Goal: Book appointment/travel/reservation

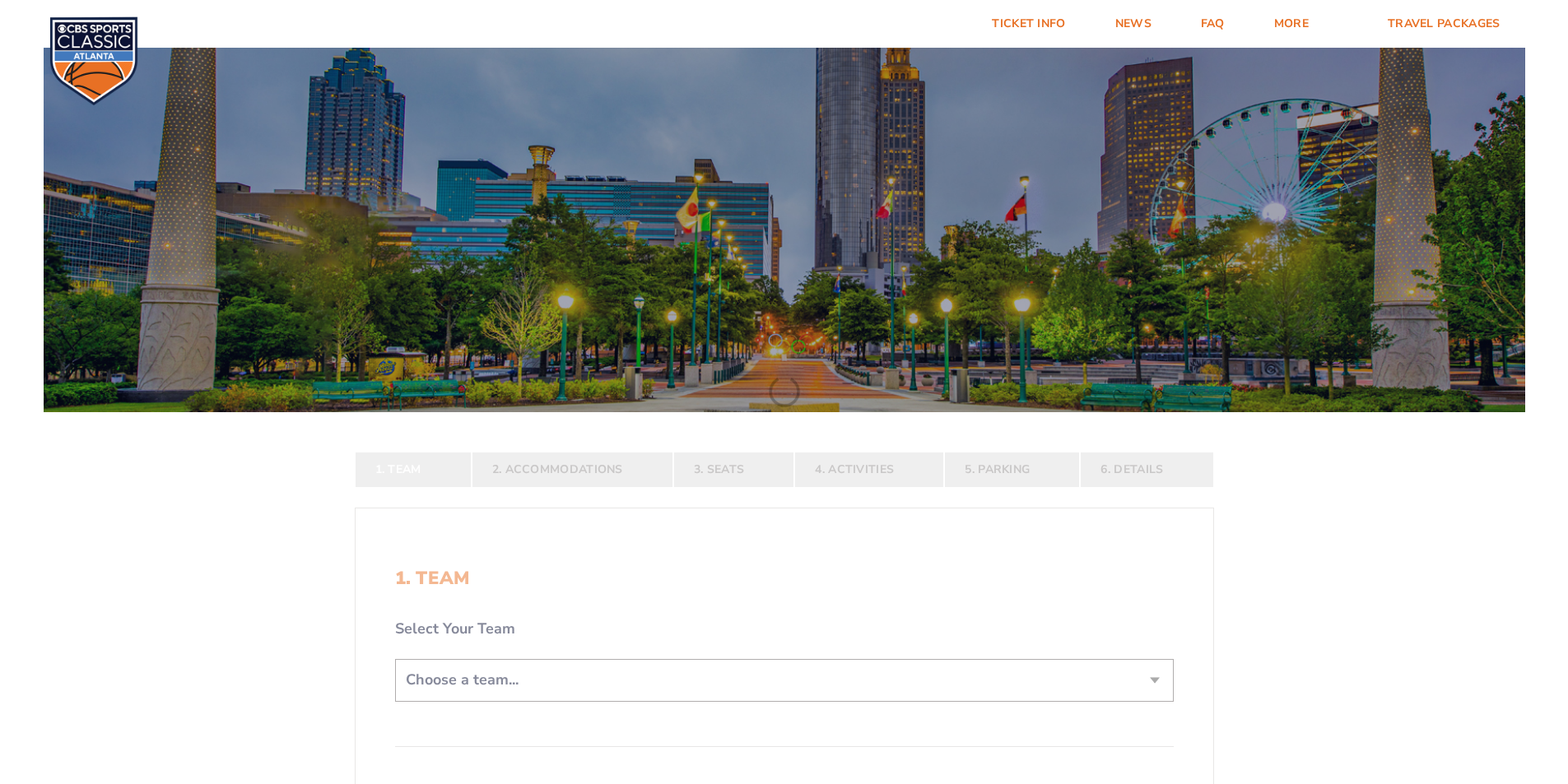
scroll to position [330, 0]
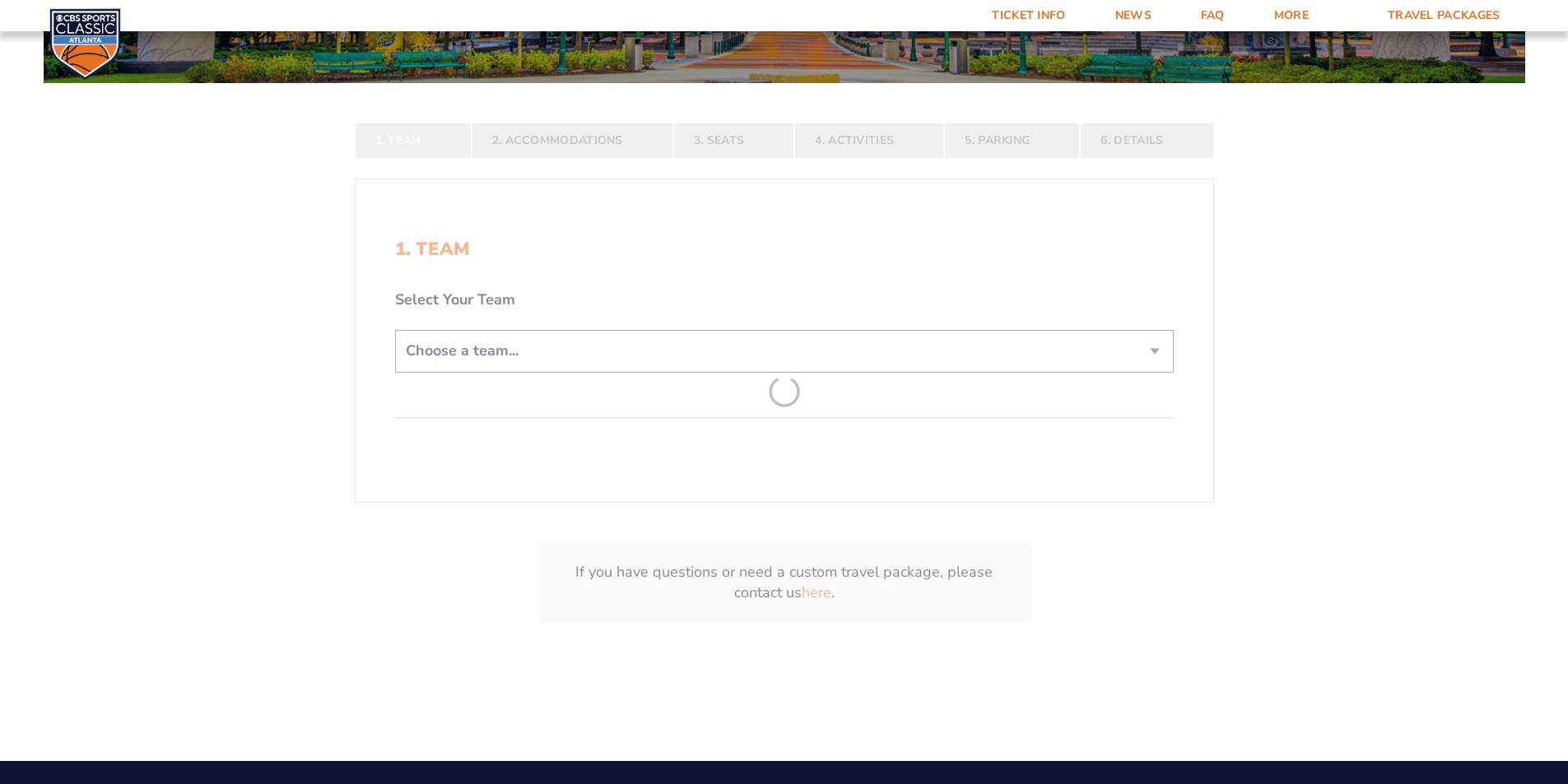
click at [751, 359] on form "[US_STATE] [US_STATE] Travel Package [US_STATE][GEOGRAPHIC_DATA] [US_STATE] Sta…" at bounding box center [784, 186] width 1568 height 1032
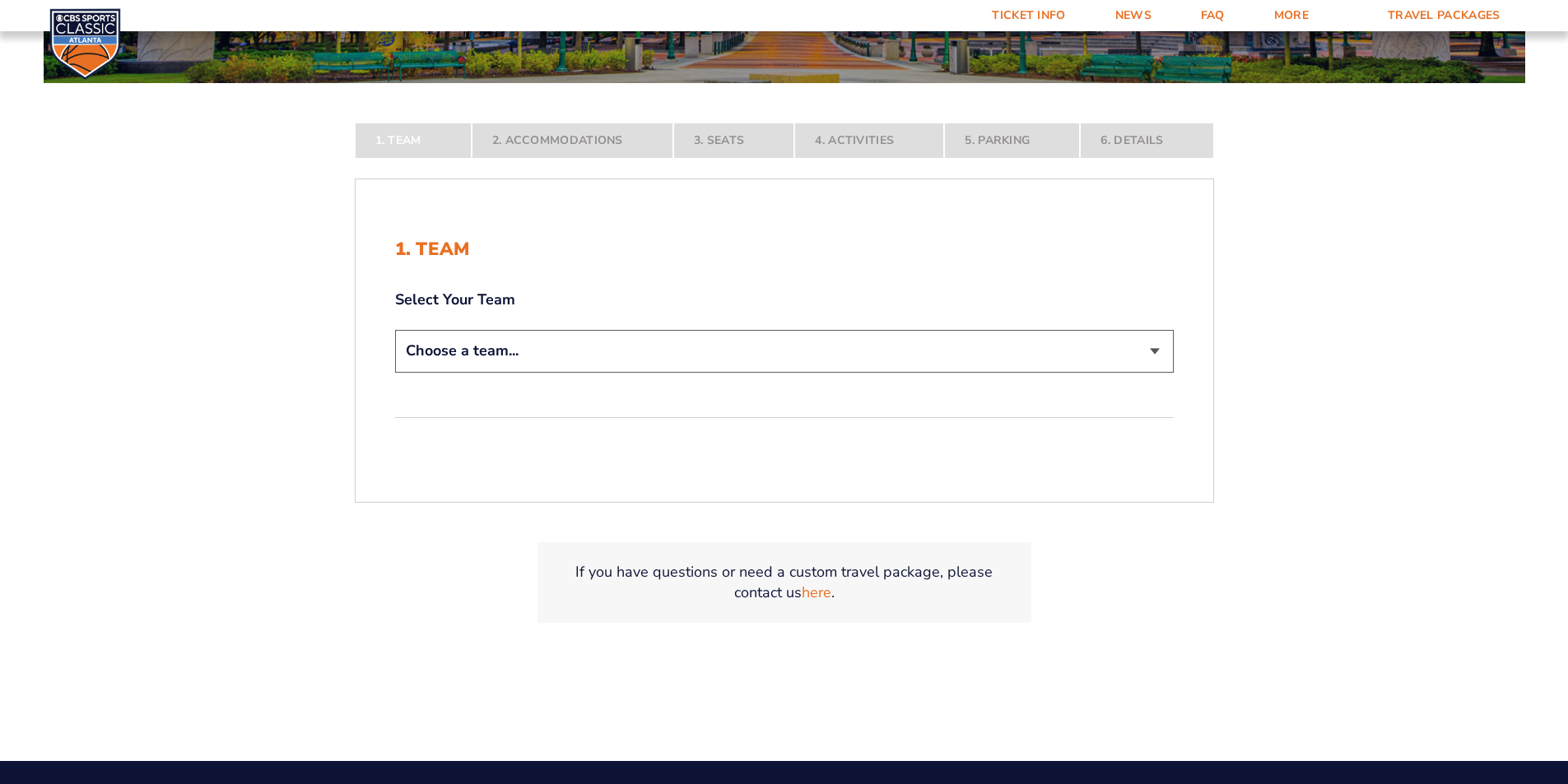
click at [1045, 361] on select "Choose a team... [US_STATE] Wildcats [US_STATE] State Buckeyes [US_STATE] Tar H…" at bounding box center [785, 351] width 779 height 42
select select "12956"
click at [395, 373] on select "Choose a team... [US_STATE] Wildcats [US_STATE] State Buckeyes [US_STATE] Tar H…" at bounding box center [785, 351] width 779 height 42
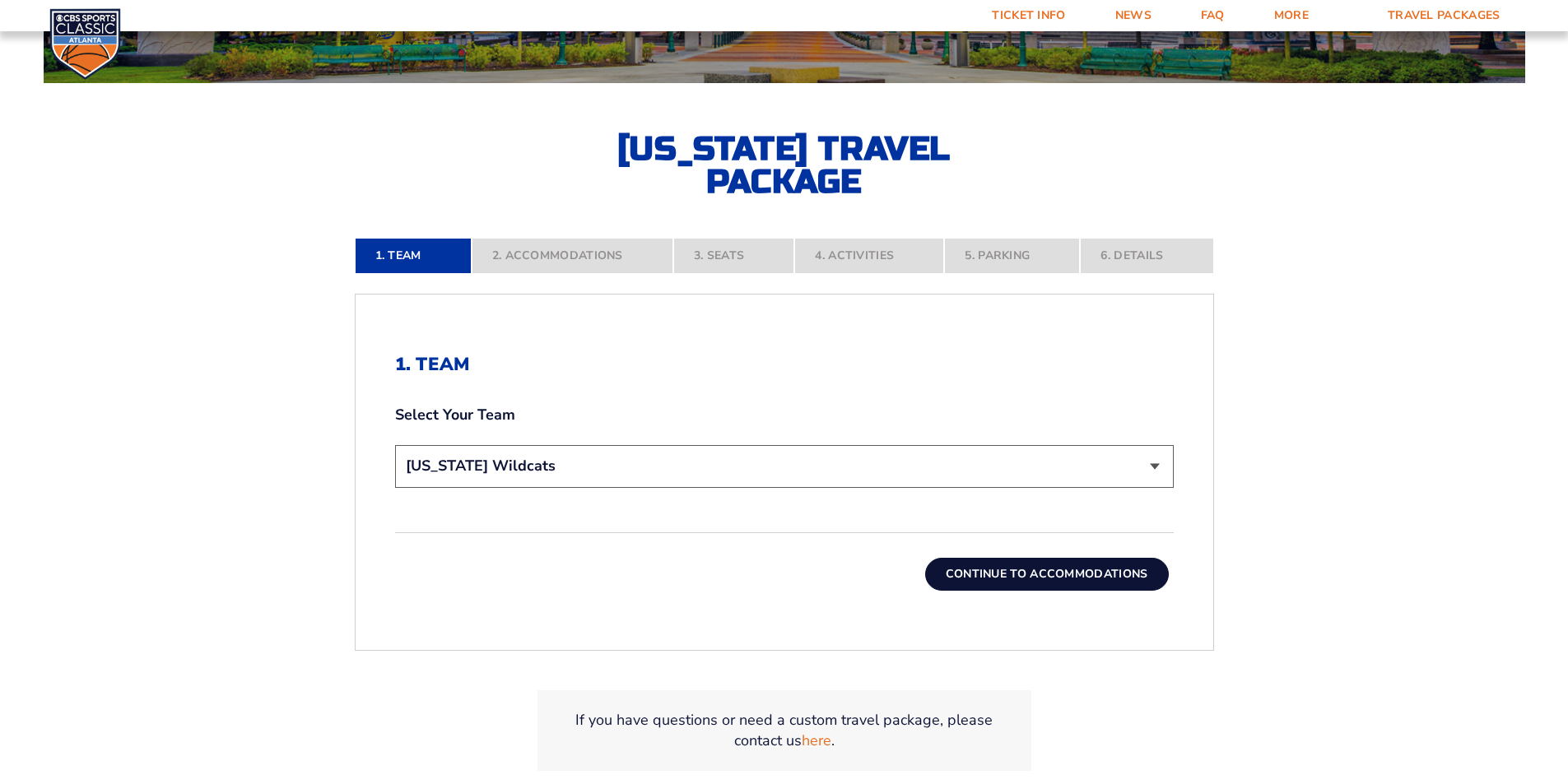
click at [983, 564] on button "Continue To Accommodations" at bounding box center [1047, 574] width 244 height 33
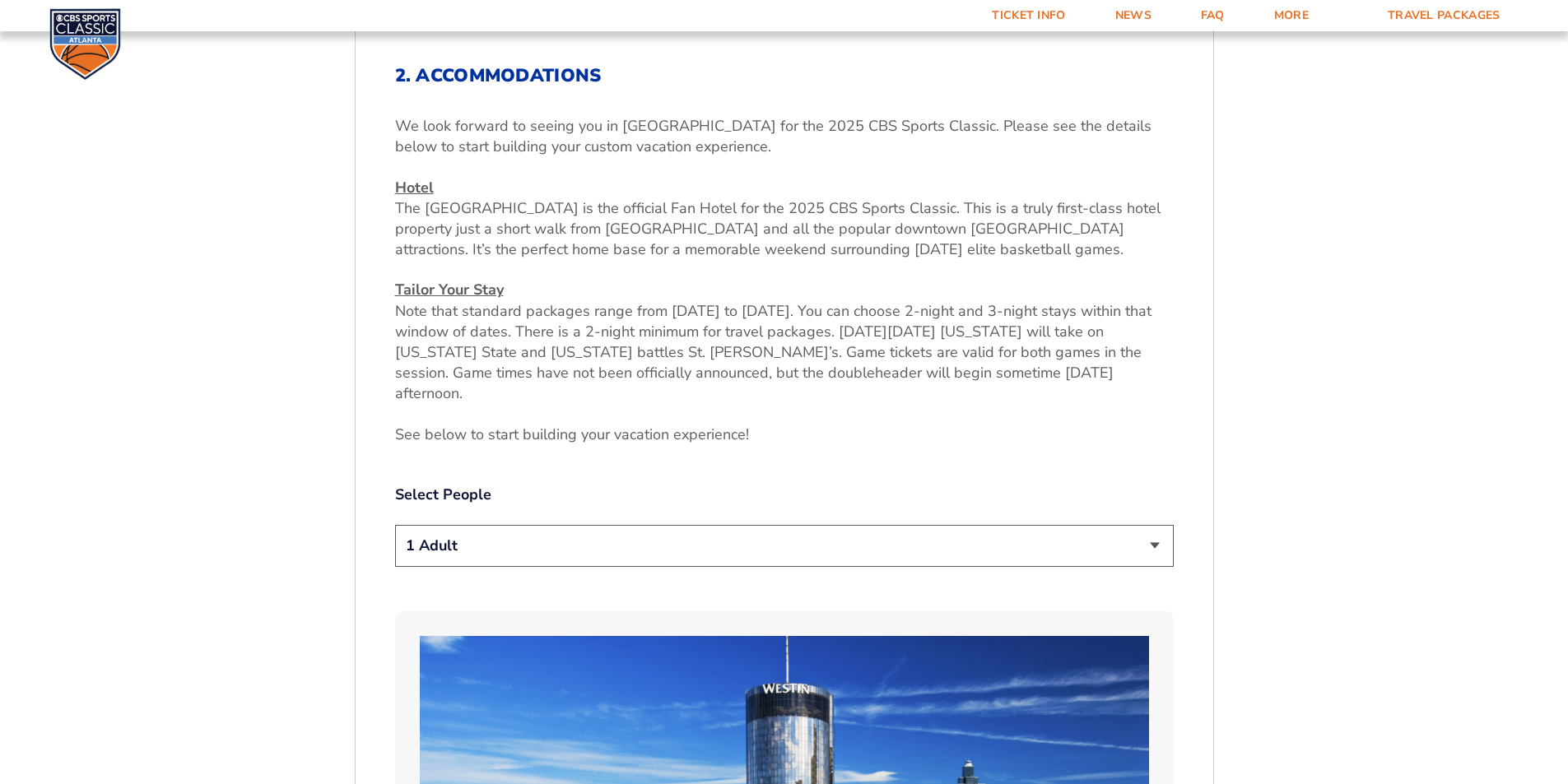
scroll to position [700, 0]
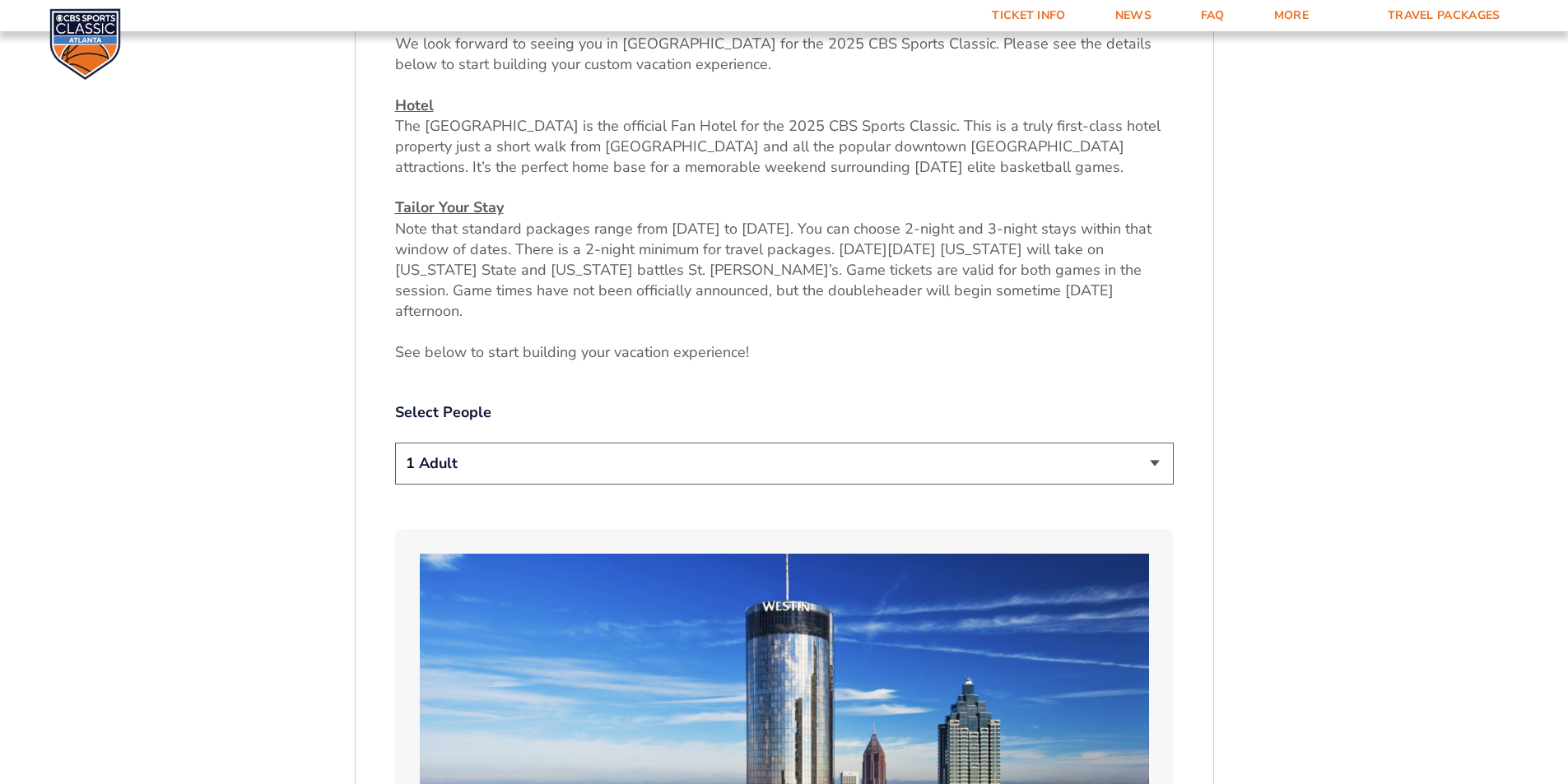
click at [1165, 445] on select "1 Adult 2 Adults 3 Adults 4 Adults 2 Adults + 1 Child 2 Adults + 2 Children 2 A…" at bounding box center [785, 463] width 779 height 42
select select "2 Adults"
click at [395, 442] on select "1 Adult 2 Adults 3 Adults 4 Adults 2 Adults + 1 Child 2 Adults + 2 Children 2 A…" at bounding box center [785, 463] width 779 height 42
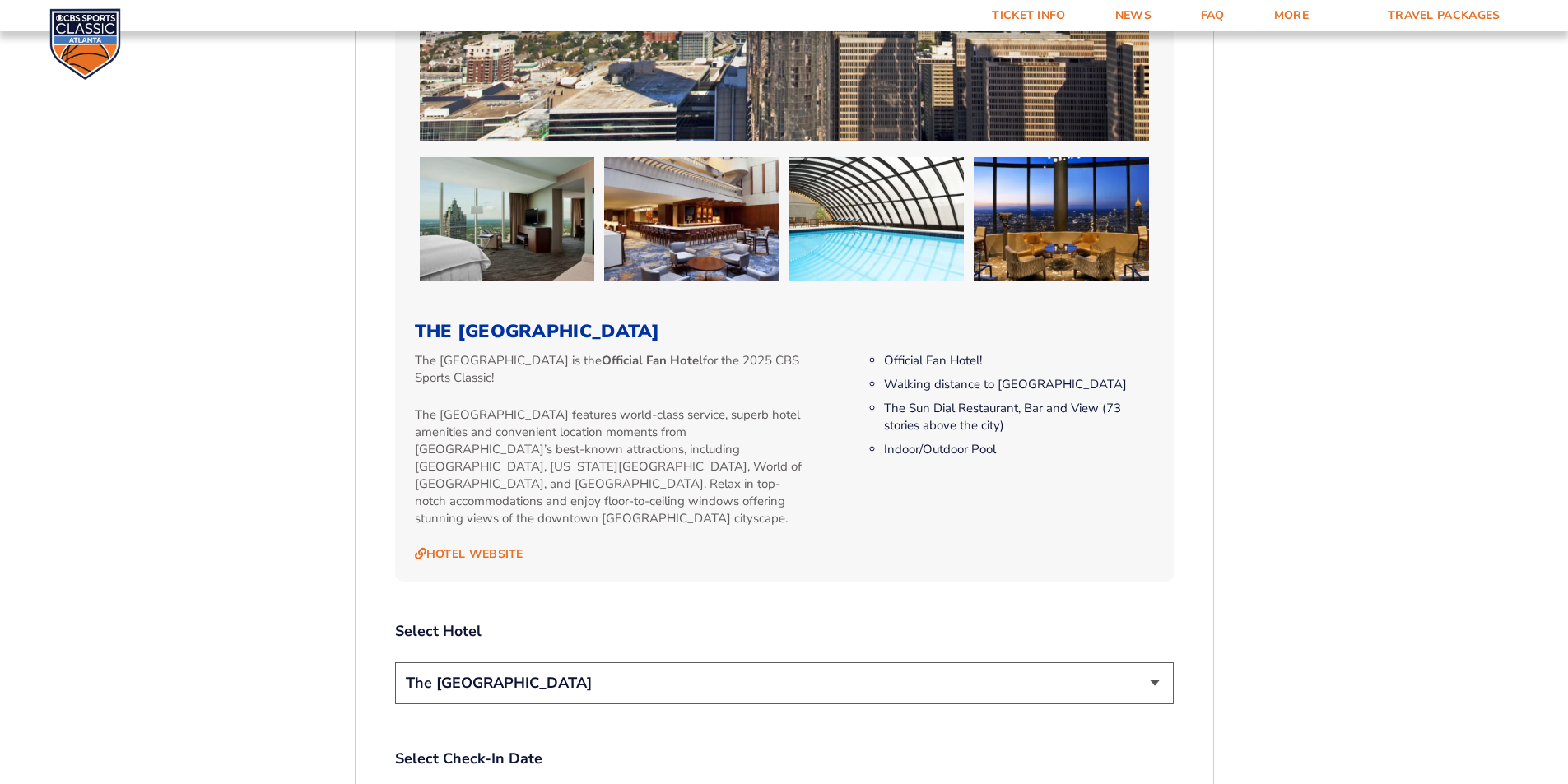
scroll to position [1688, 0]
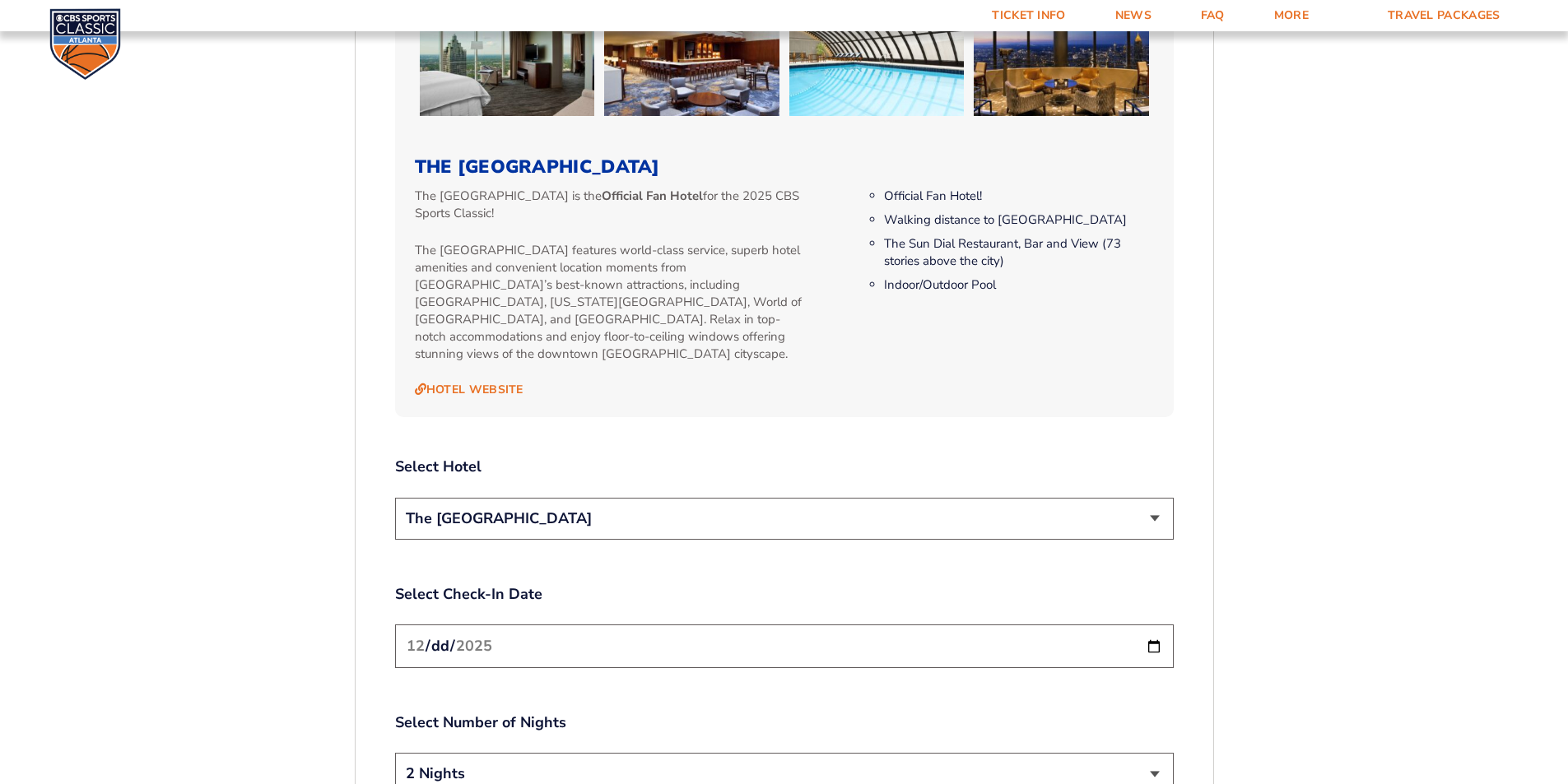
click at [1102, 498] on select "The [GEOGRAPHIC_DATA]" at bounding box center [785, 519] width 779 height 42
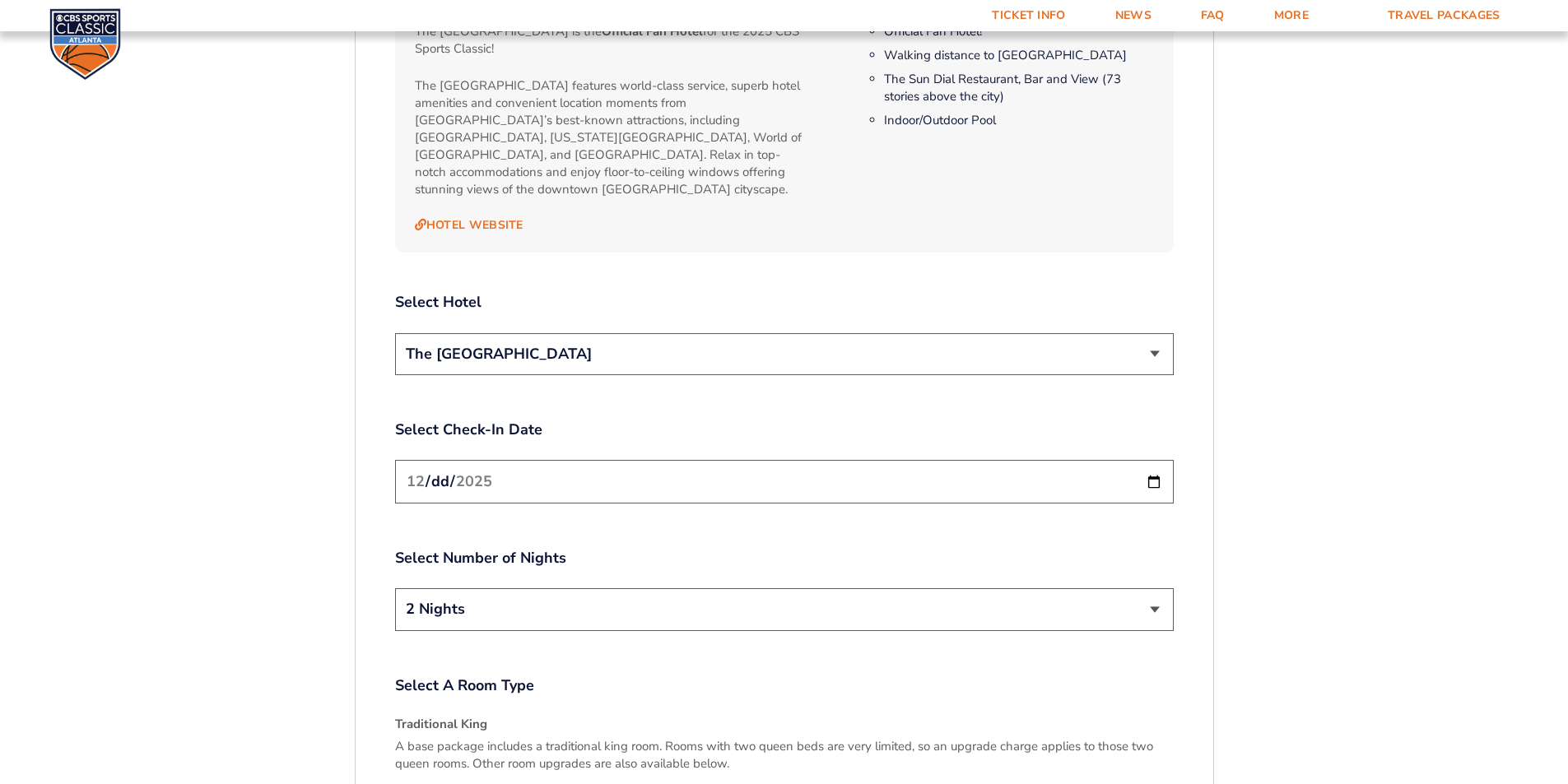
scroll to position [1936, 0]
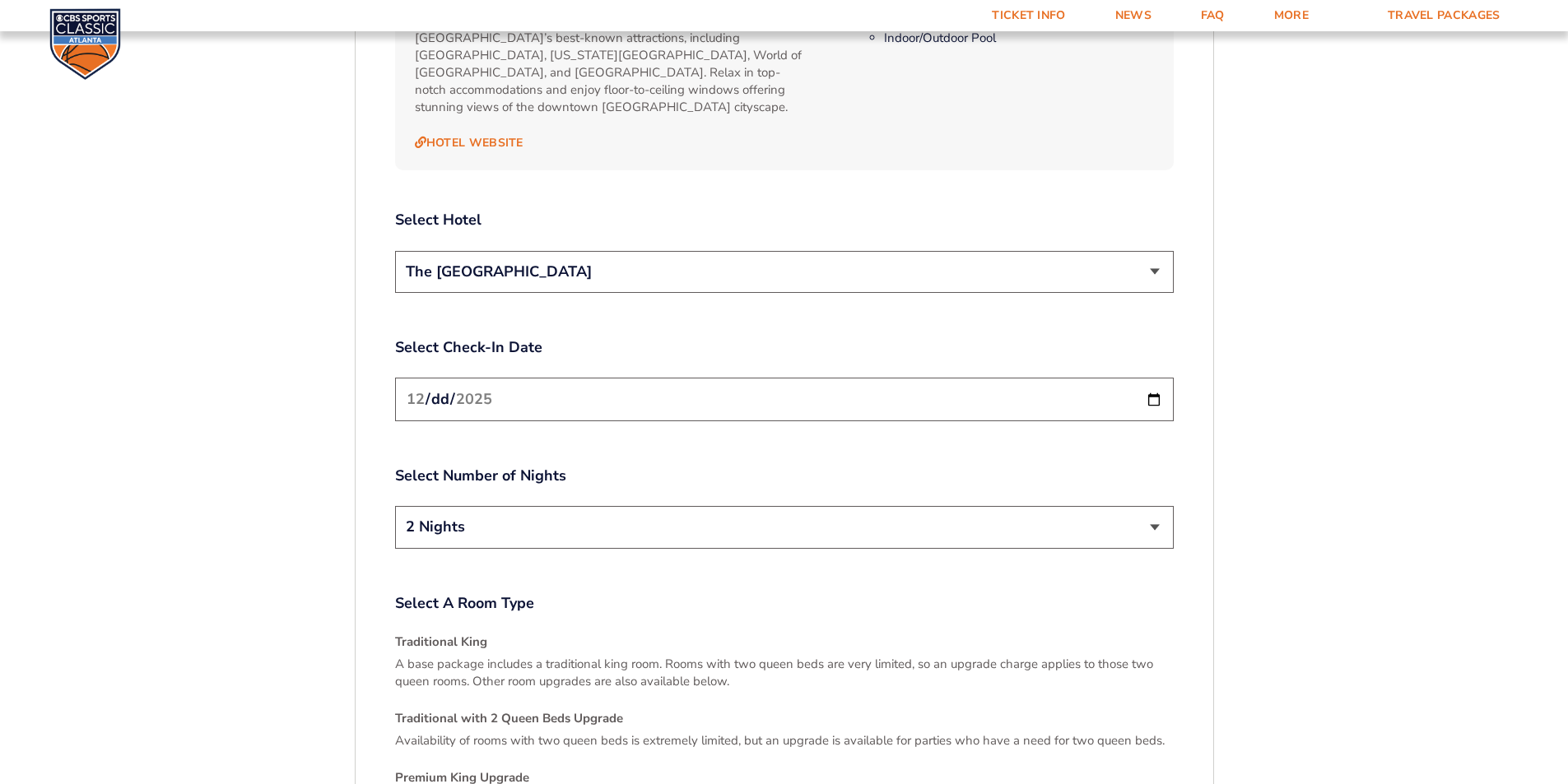
click at [1161, 506] on select "2 Nights 3 Nights" at bounding box center [785, 527] width 779 height 42
click at [395, 506] on select "2 Nights 3 Nights" at bounding box center [785, 527] width 779 height 42
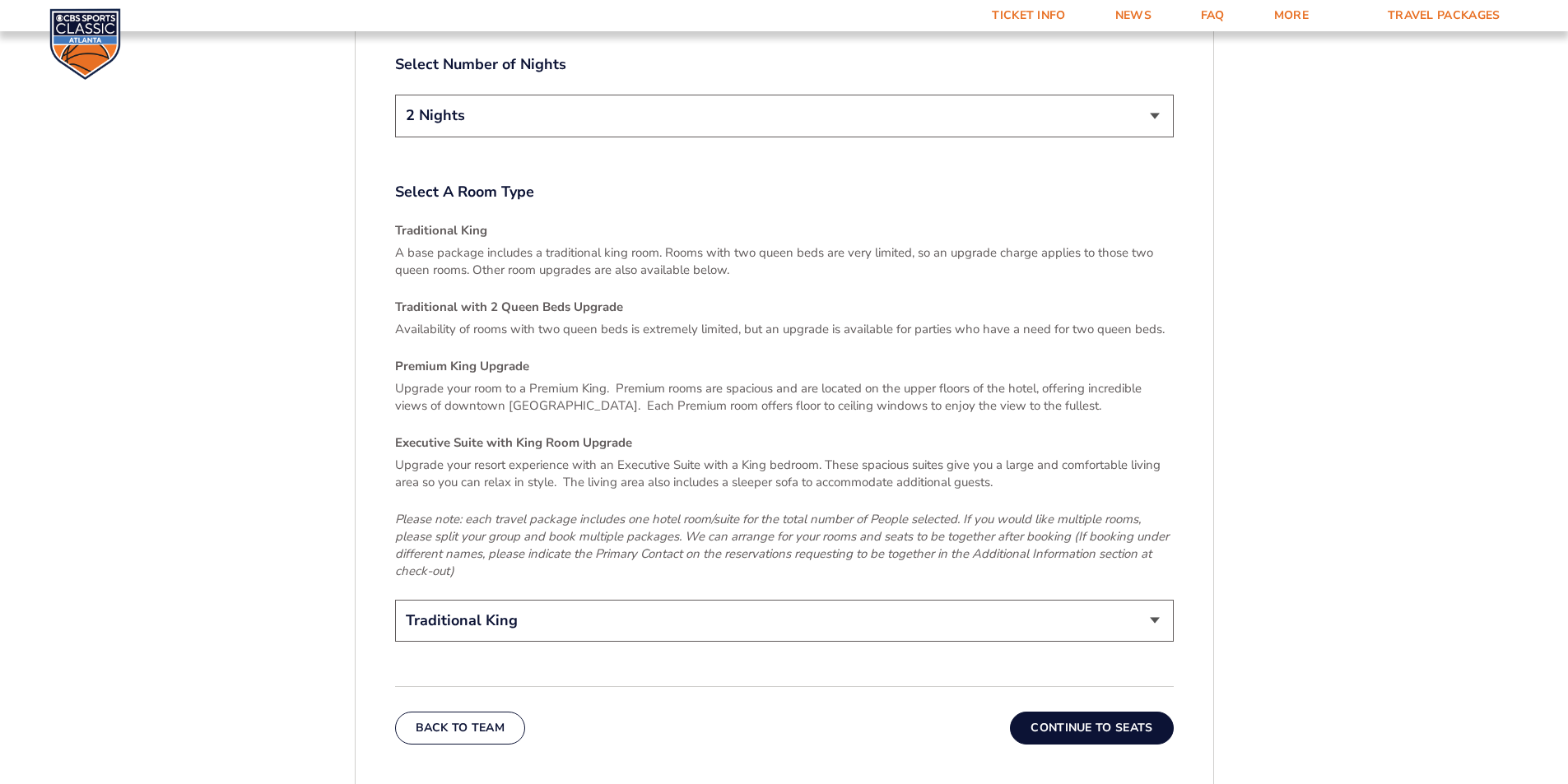
scroll to position [2594, 0]
